Goal: Information Seeking & Learning: Learn about a topic

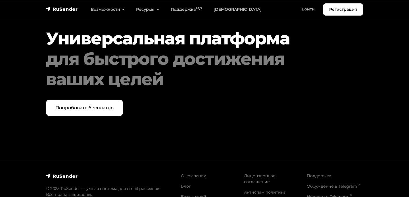
scroll to position [2957, 0]
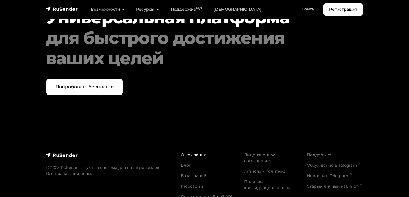
click at [201, 153] on link "О компании" at bounding box center [194, 155] width 26 height 5
click at [226, 195] on link "Документация Email API" at bounding box center [206, 197] width 51 height 5
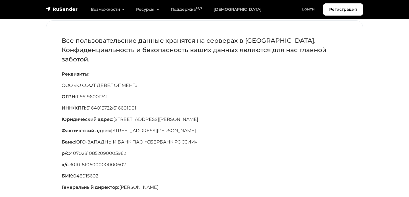
scroll to position [41, 0]
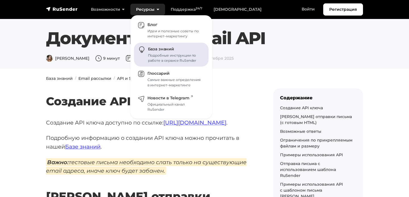
click at [162, 48] on span "База знаний" at bounding box center [161, 49] width 26 height 5
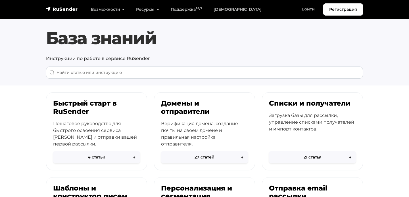
click at [228, 12] on link "[DEMOGRAPHIC_DATA]" at bounding box center [237, 10] width 59 height 12
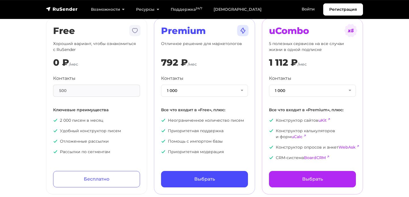
scroll to position [47, 0]
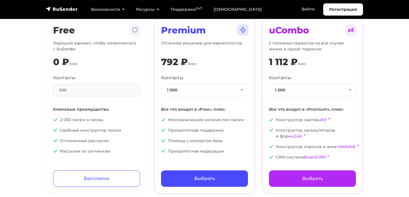
click at [125, 92] on div "500" at bounding box center [96, 90] width 87 height 12
click at [203, 85] on button "1 000" at bounding box center [204, 90] width 87 height 12
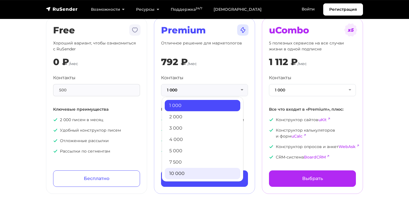
click at [197, 173] on link "10 000" at bounding box center [202, 173] width 75 height 11
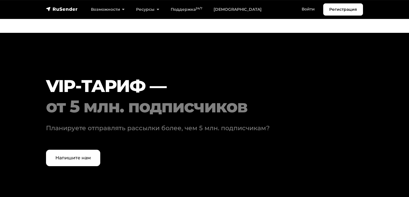
scroll to position [1757, 0]
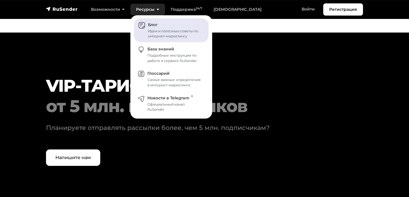
click at [166, 33] on div "Идеи и полезные советы по интернет–маркетингу" at bounding box center [175, 34] width 54 height 10
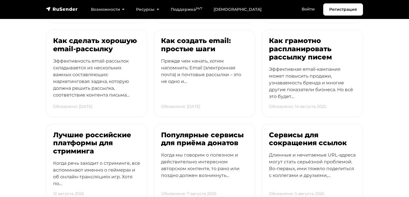
scroll to position [163, 0]
